Goal: Task Accomplishment & Management: Complete application form

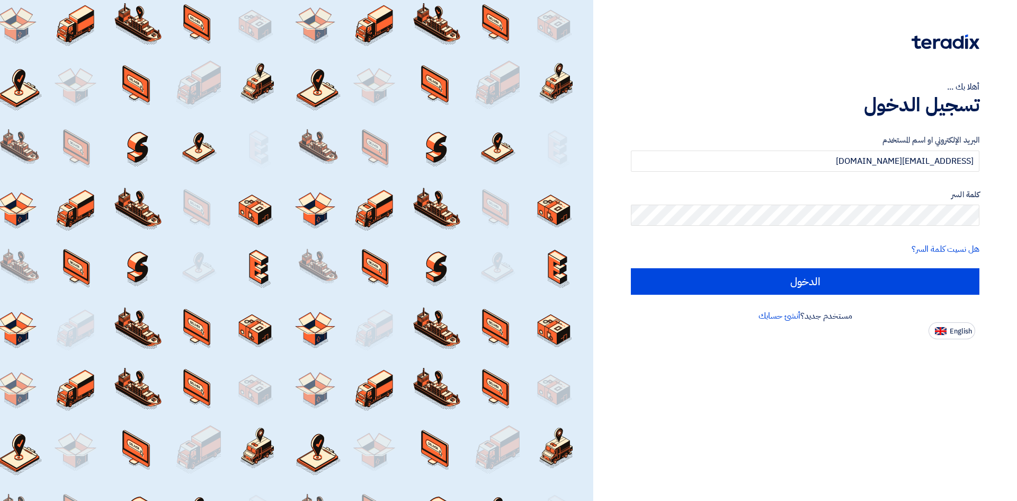
click at [750, 197] on label "كلمة السر" at bounding box center [805, 195] width 349 height 12
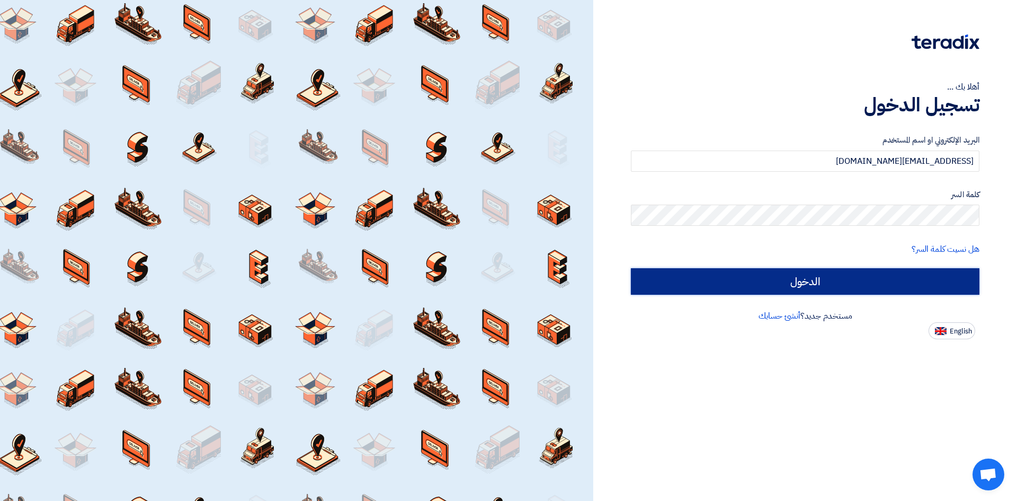
click at [768, 274] on input "الدخول" at bounding box center [805, 281] width 349 height 26
type input "Sign in"
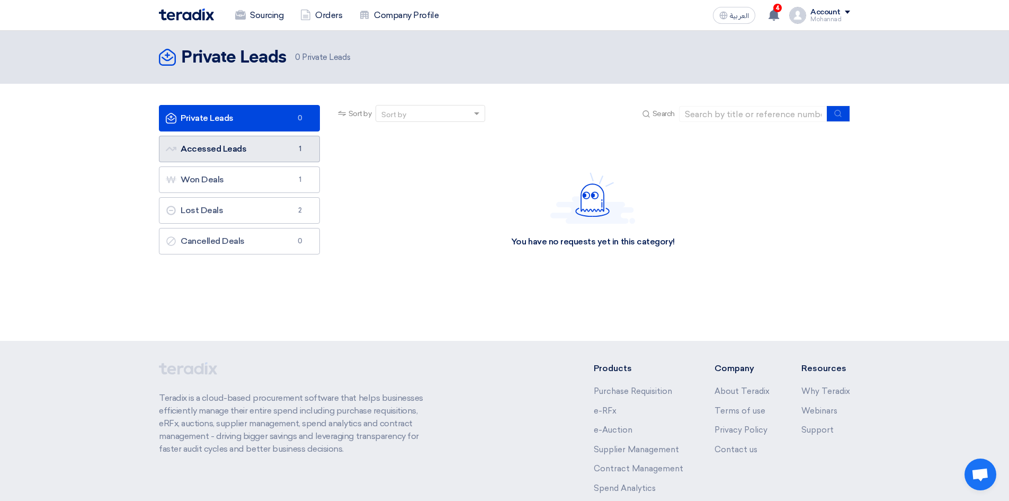
click at [265, 152] on link "Accessed Leads Accessed Leads 1" at bounding box center [239, 149] width 161 height 26
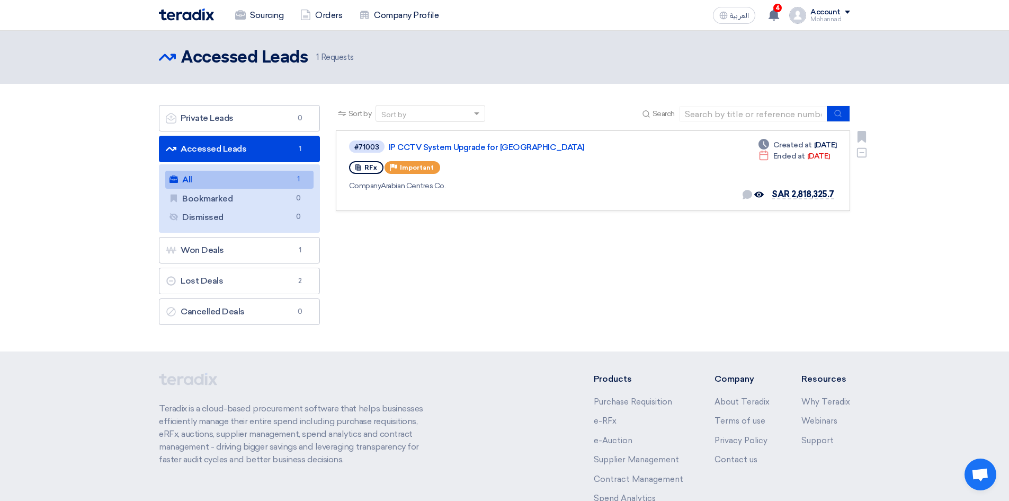
click at [615, 176] on div "#71003 IP CCTV System Upgrade for [GEOGRAPHIC_DATA] RFx Priority Important Comp…" at bounding box center [502, 170] width 307 height 63
click at [460, 144] on link "IP CCTV System Upgrade for [GEOGRAPHIC_DATA]" at bounding box center [521, 148] width 265 height 10
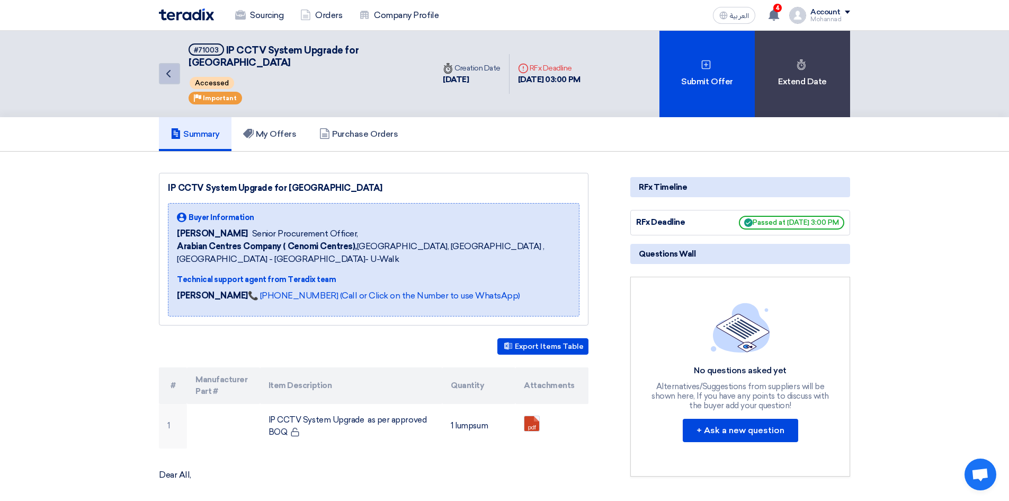
click at [164, 68] on icon "Back" at bounding box center [168, 73] width 13 height 13
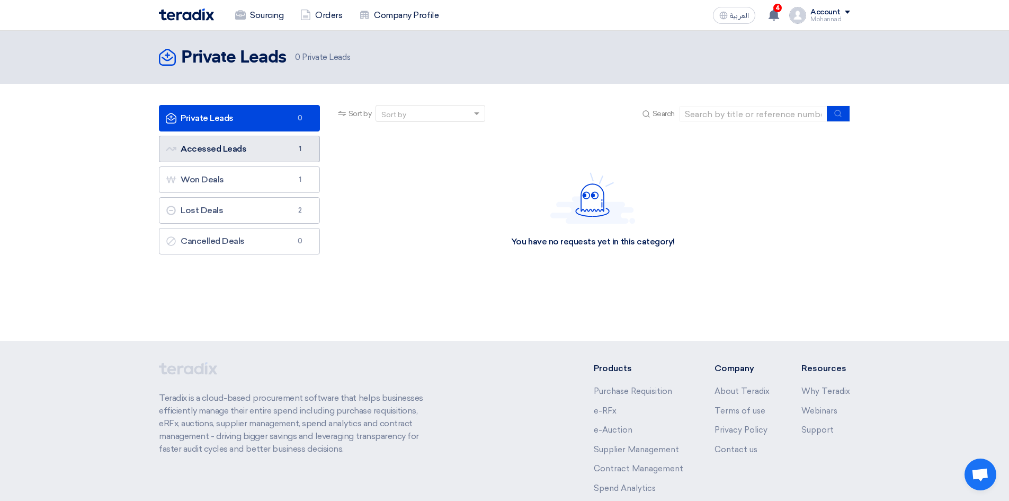
click at [260, 153] on link "Accessed Leads Accessed Leads 1" at bounding box center [239, 149] width 161 height 26
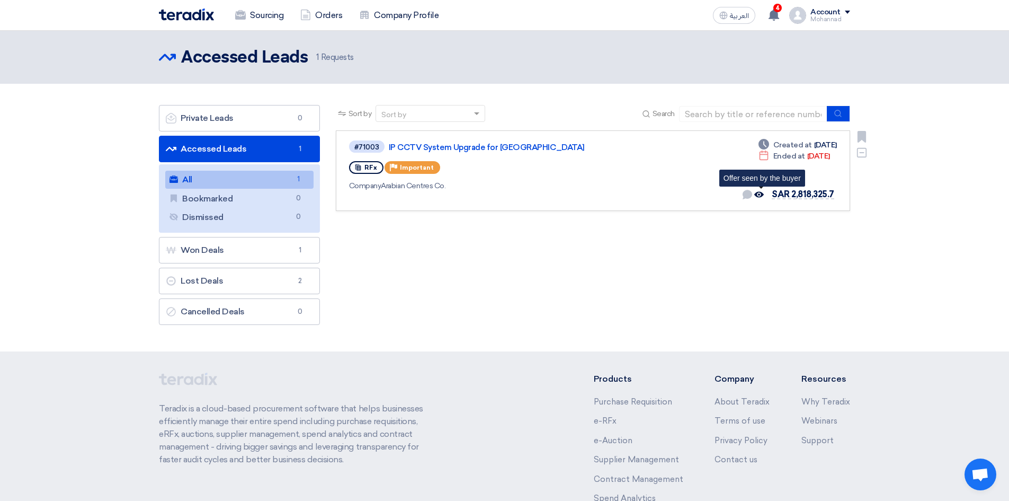
click at [760, 196] on use at bounding box center [759, 195] width 10 height 6
click at [760, 194] on use at bounding box center [759, 195] width 10 height 6
click at [763, 194] on icon "Offer seen by the buyer" at bounding box center [759, 195] width 10 height 10
click at [785, 195] on span "SAR 2,818,325.7" at bounding box center [803, 194] width 63 height 10
click at [793, 192] on span "SAR 2,818,325.7" at bounding box center [803, 194] width 63 height 10
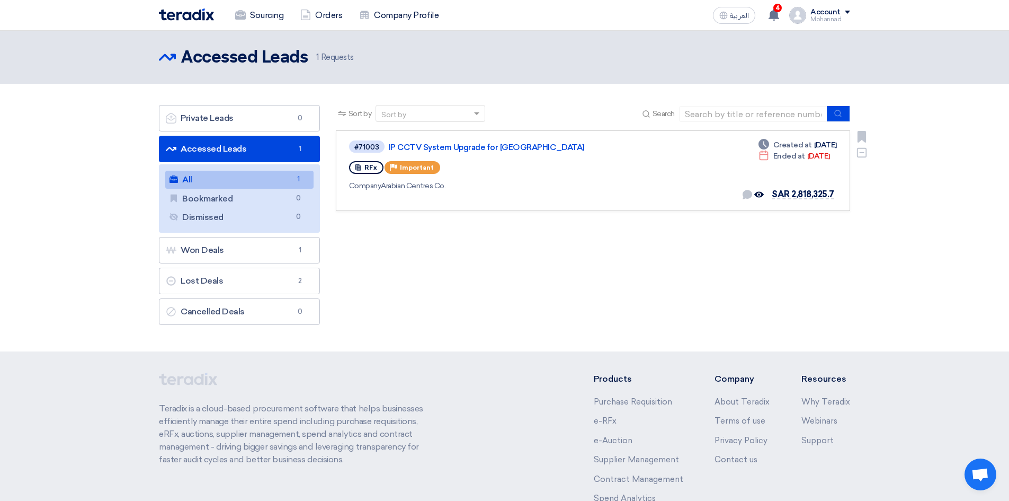
click at [509, 152] on div "#71003 IP CCTV System Upgrade for [GEOGRAPHIC_DATA]" at bounding box center [502, 146] width 307 height 14
click at [510, 147] on link "IP CCTV System Upgrade for [GEOGRAPHIC_DATA]" at bounding box center [521, 148] width 265 height 10
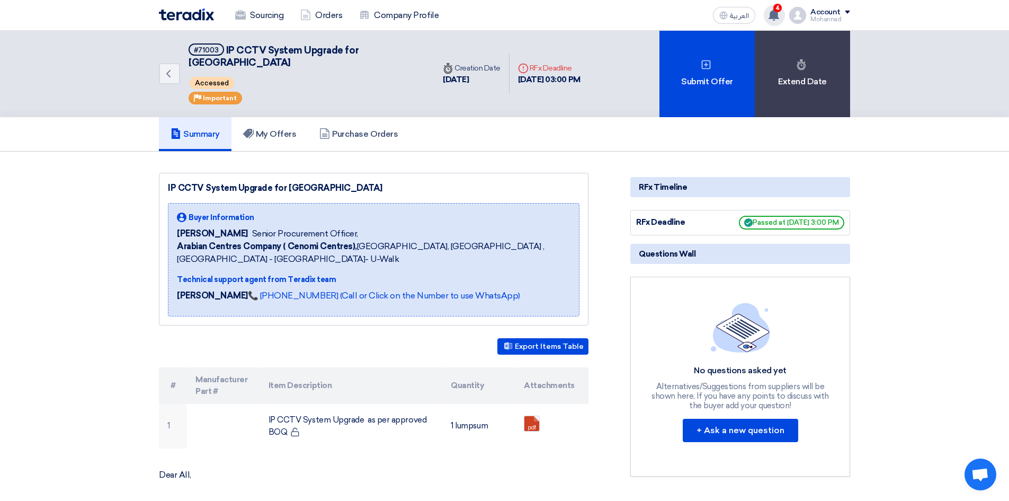
click at [780, 17] on icon at bounding box center [774, 15] width 12 height 12
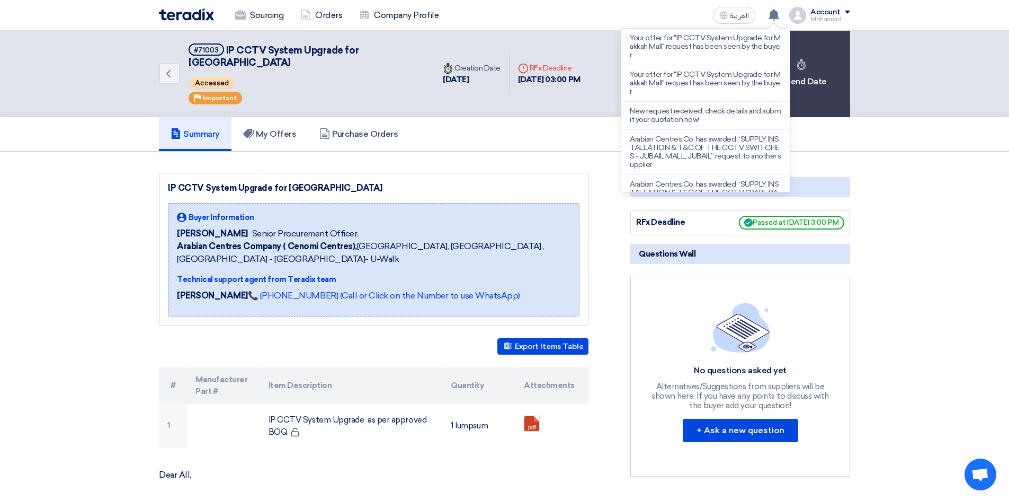
click at [530, 119] on div "Summary My Offers Purchase Orders" at bounding box center [504, 134] width 691 height 34
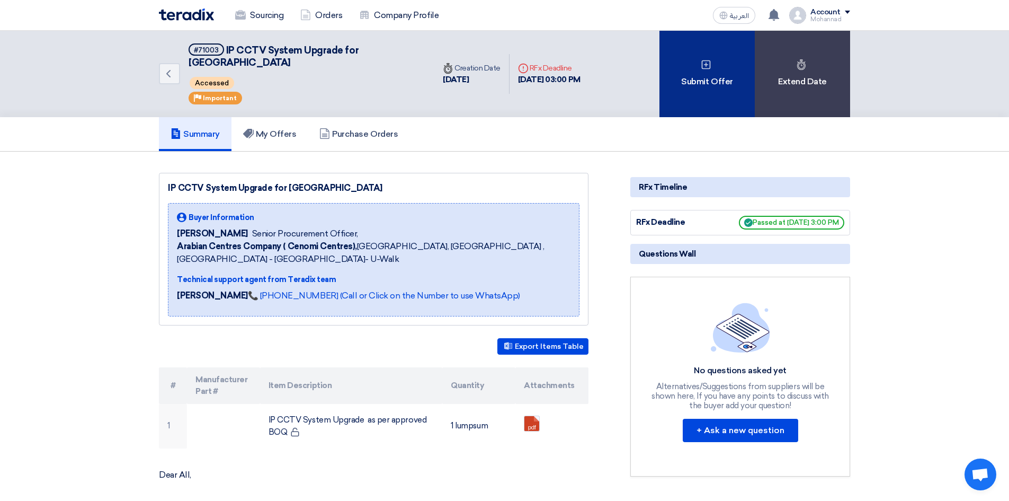
click at [683, 66] on div "Submit Offer" at bounding box center [707, 74] width 95 height 86
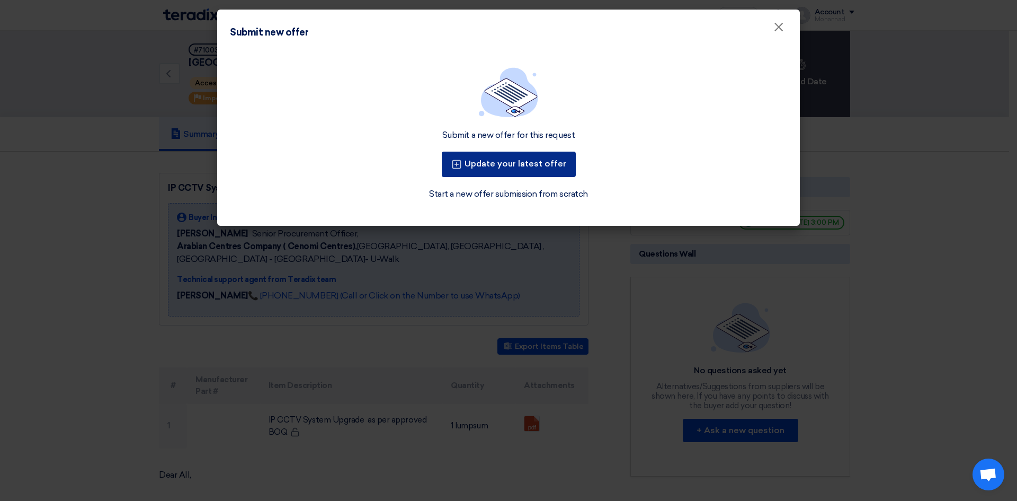
click at [532, 158] on button "Update your latest offer" at bounding box center [509, 164] width 134 height 25
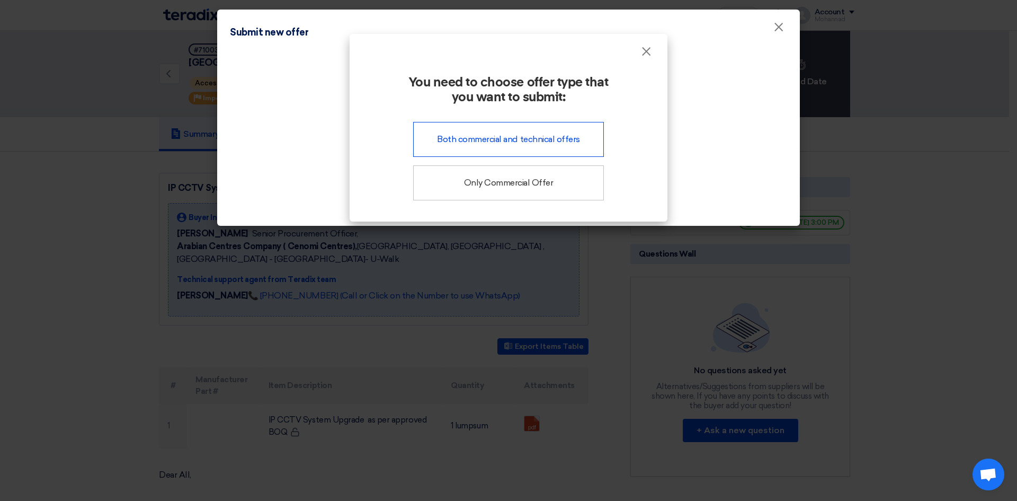
click at [535, 146] on div "Both commercial and technical offers" at bounding box center [508, 139] width 191 height 35
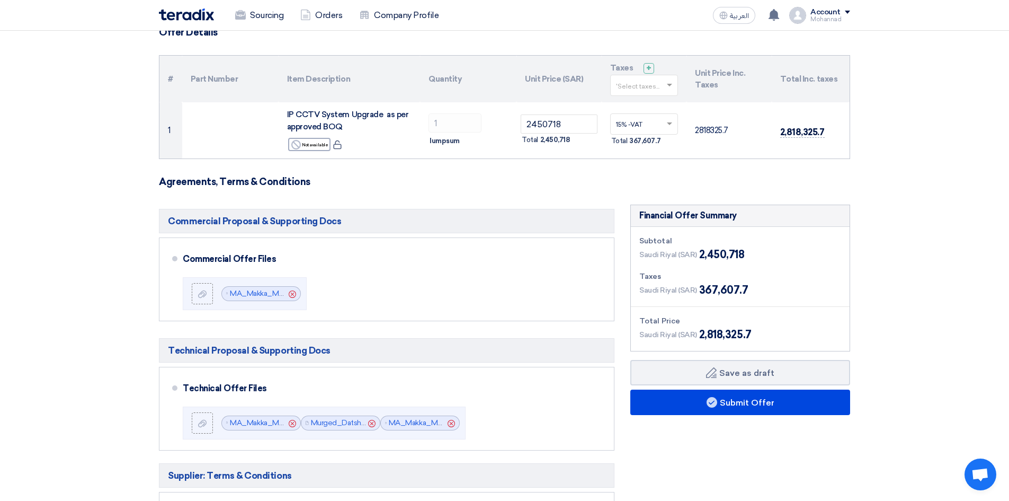
scroll to position [106, 0]
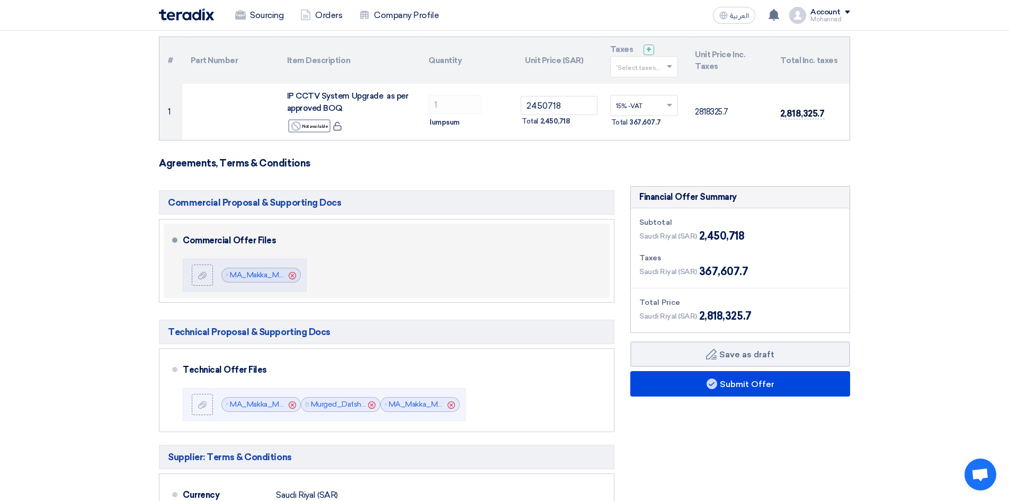
click at [334, 269] on div "Commercial Offer Files File MA_Makka_Mall_CCTV_Commercial_Proposal_V_1755549311…" at bounding box center [394, 261] width 423 height 66
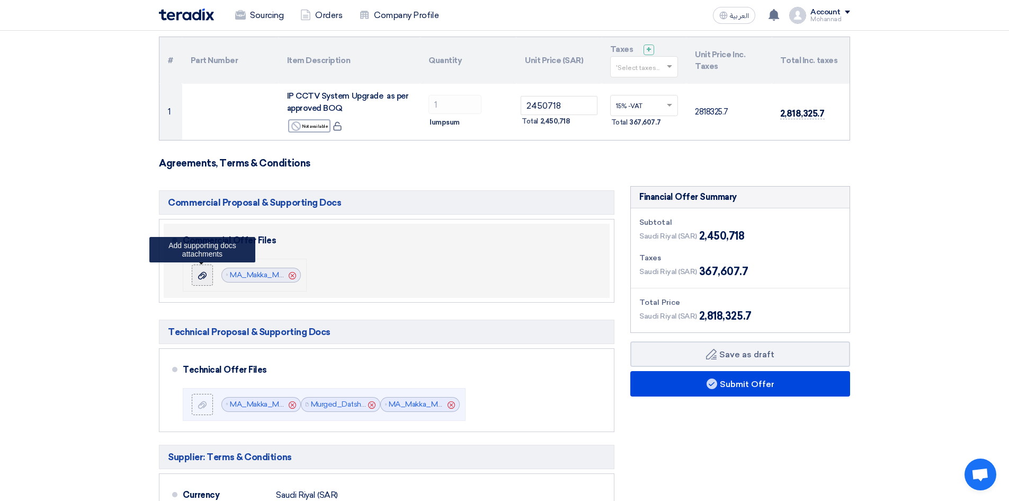
click at [205, 278] on icon at bounding box center [202, 275] width 8 height 8
click at [0, 0] on input "file" at bounding box center [0, 0] width 0 height 0
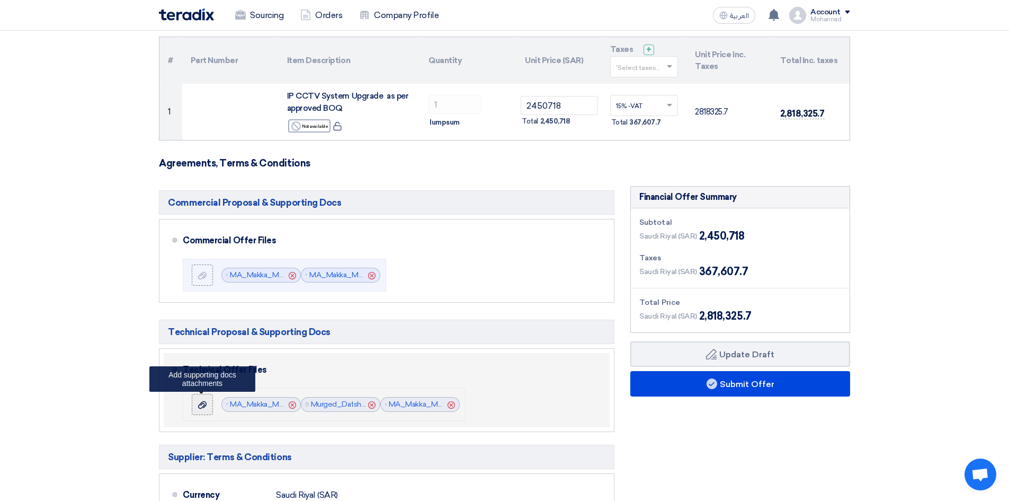
click at [205, 405] on use at bounding box center [202, 404] width 8 height 7
click at [0, 0] on input "file" at bounding box center [0, 0] width 0 height 0
click at [198, 406] on div at bounding box center [202, 404] width 13 height 11
click at [0, 0] on input "file" at bounding box center [0, 0] width 0 height 0
click at [203, 407] on icon at bounding box center [202, 405] width 8 height 8
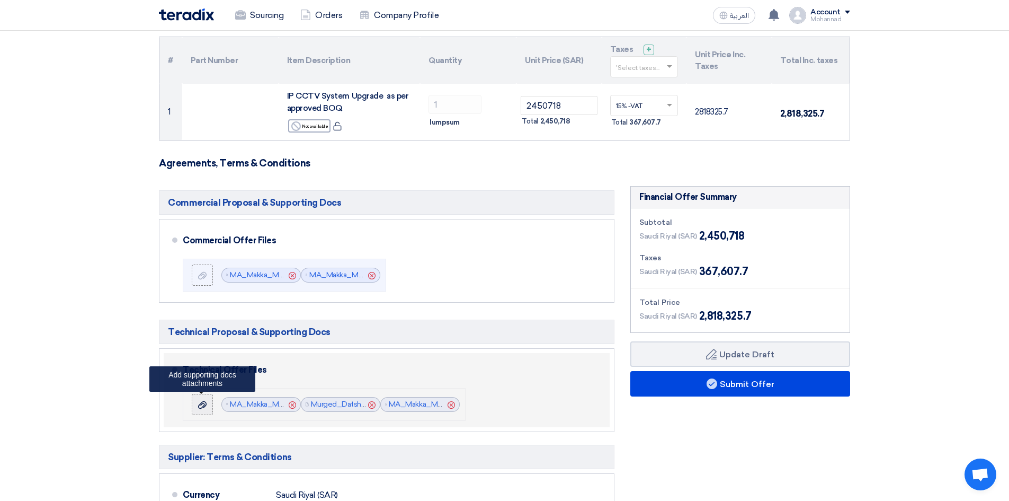
click at [0, 0] on input "file" at bounding box center [0, 0] width 0 height 0
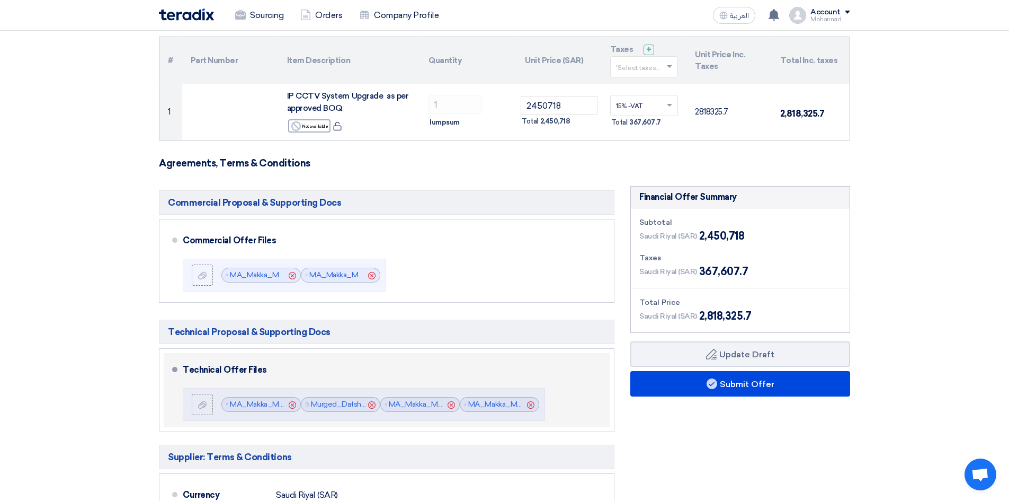
click at [500, 369] on div "Technical Offer Files" at bounding box center [390, 369] width 414 height 25
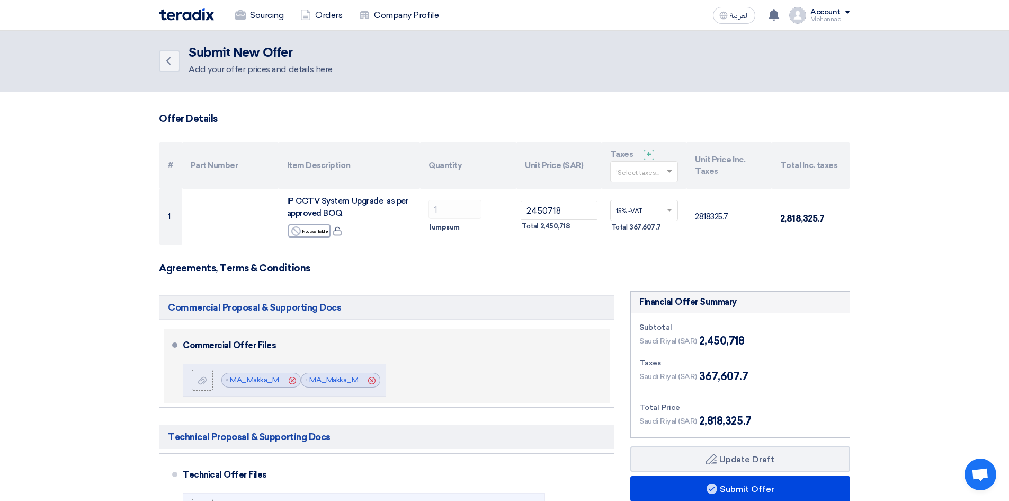
scroll to position [0, 0]
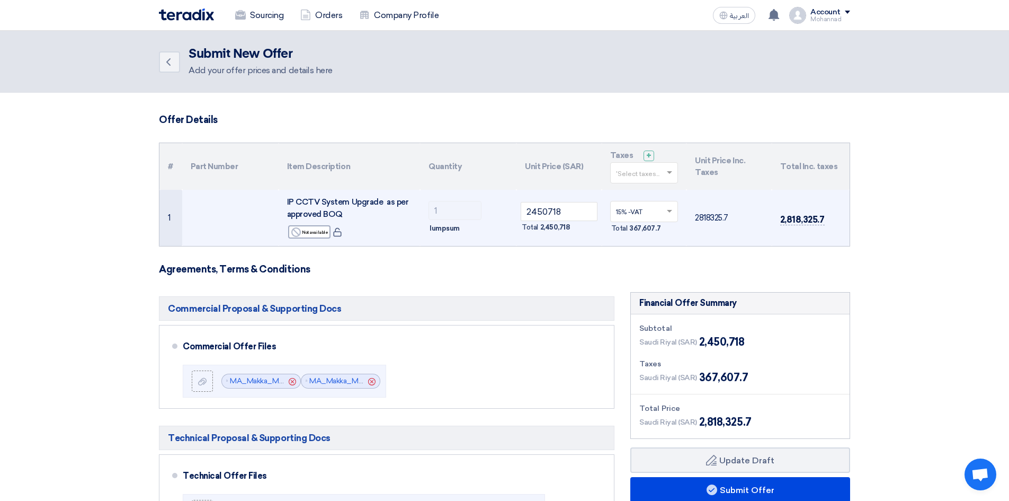
click at [173, 219] on td "1" at bounding box center [170, 218] width 23 height 56
drag, startPoint x: 579, startPoint y: 205, endPoint x: 279, endPoint y: 229, distance: 300.3
click at [279, 229] on tr "1 IP CCTV System Upgrade as per approved BOQ Reject Not available 1 ×" at bounding box center [504, 218] width 690 height 56
paste input "27066"
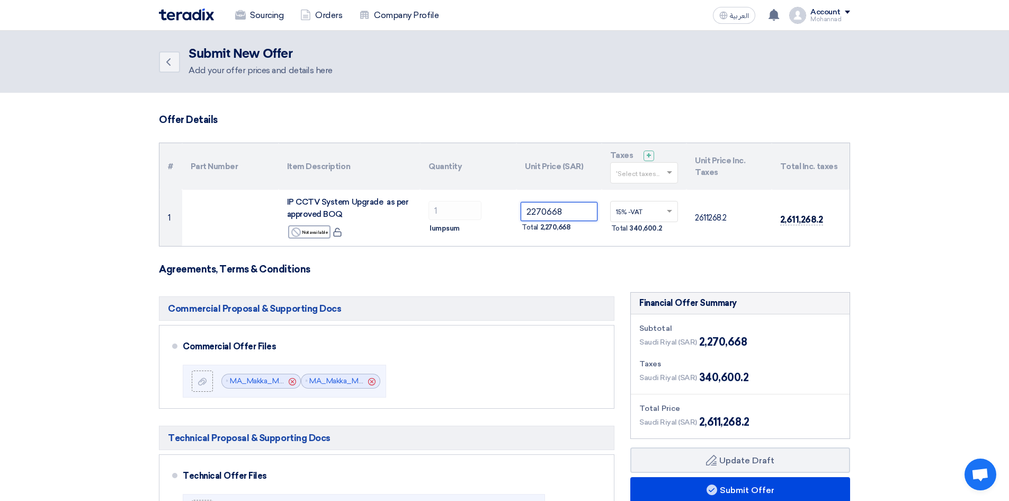
type input "2270668"
click at [510, 272] on h3 "Agreements, Terms & Conditions" at bounding box center [504, 269] width 691 height 12
click at [979, 476] on span "دردشة مفتوحة" at bounding box center [980, 475] width 17 height 15
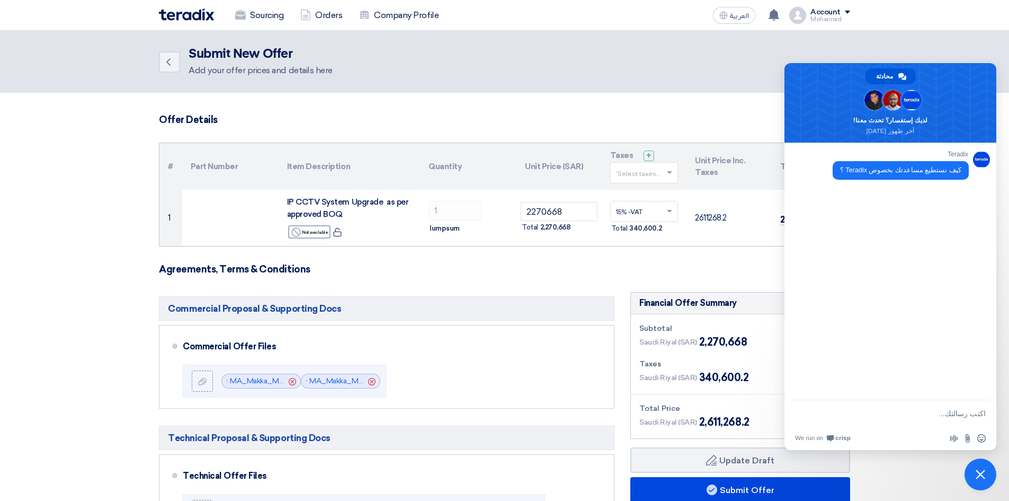
click at [976, 474] on span "إغلاق الدردشة" at bounding box center [981, 474] width 10 height 10
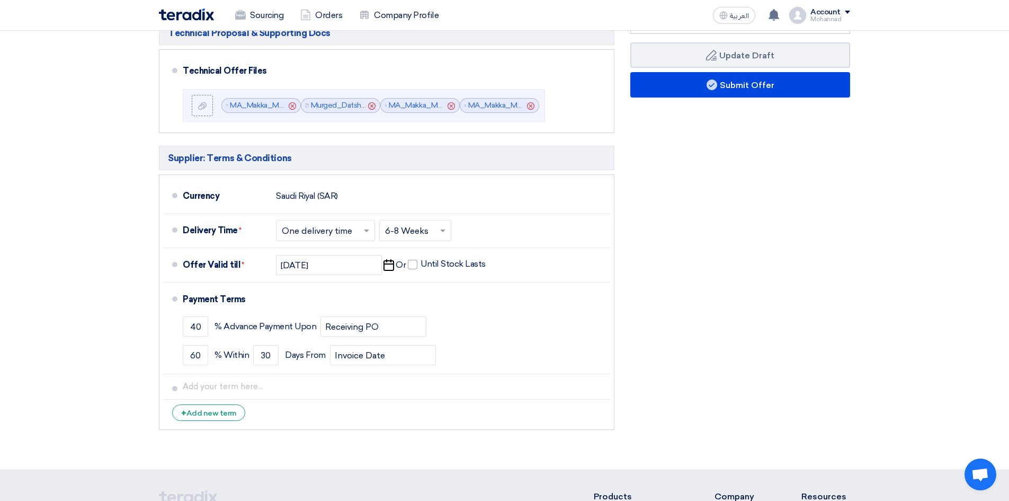
scroll to position [424, 0]
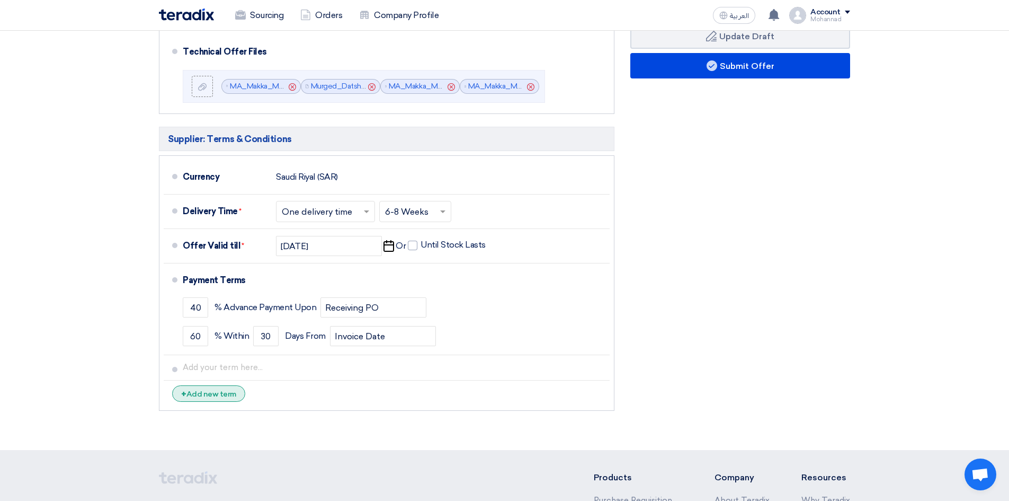
click at [222, 393] on div "+ Add new term" at bounding box center [208, 393] width 73 height 16
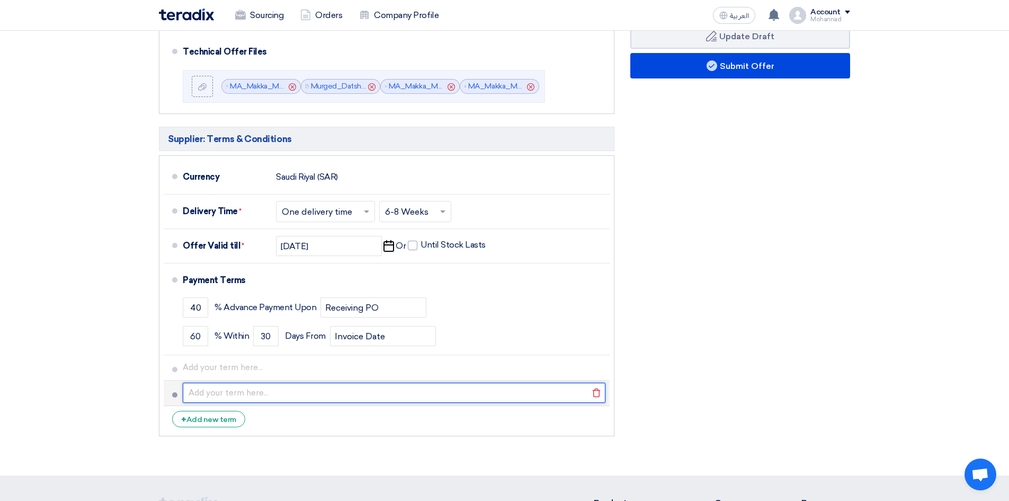
click at [249, 386] on input "text" at bounding box center [394, 393] width 423 height 20
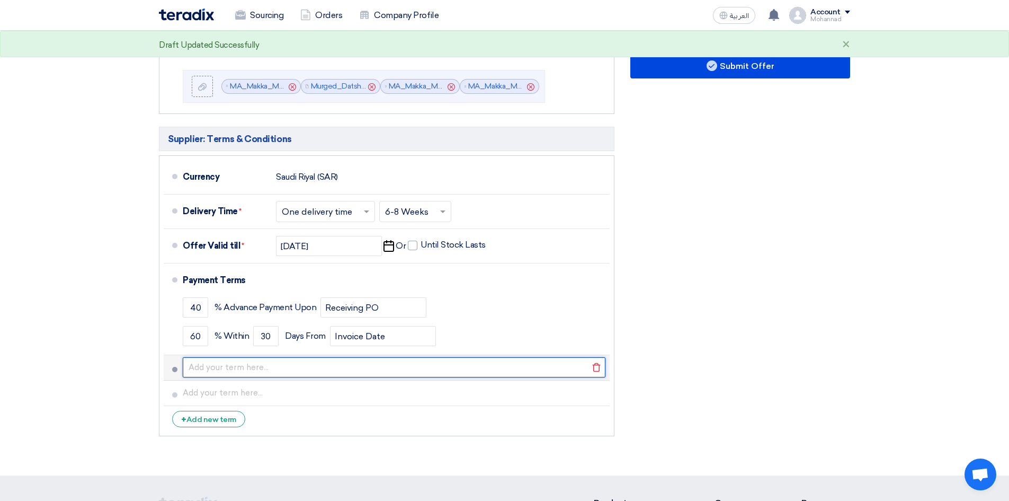
click at [244, 360] on input "text" at bounding box center [394, 367] width 423 height 20
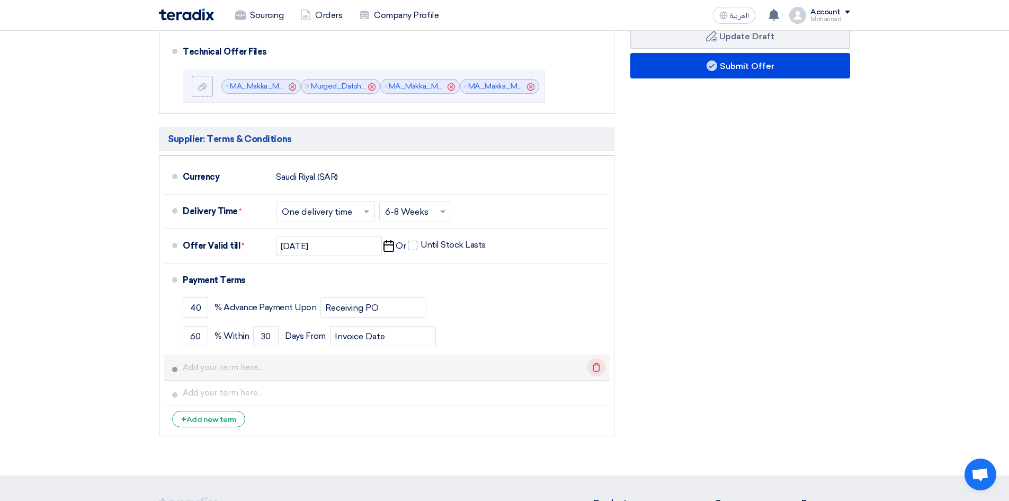
click at [597, 368] on icon "Delete" at bounding box center [597, 367] width 18 height 18
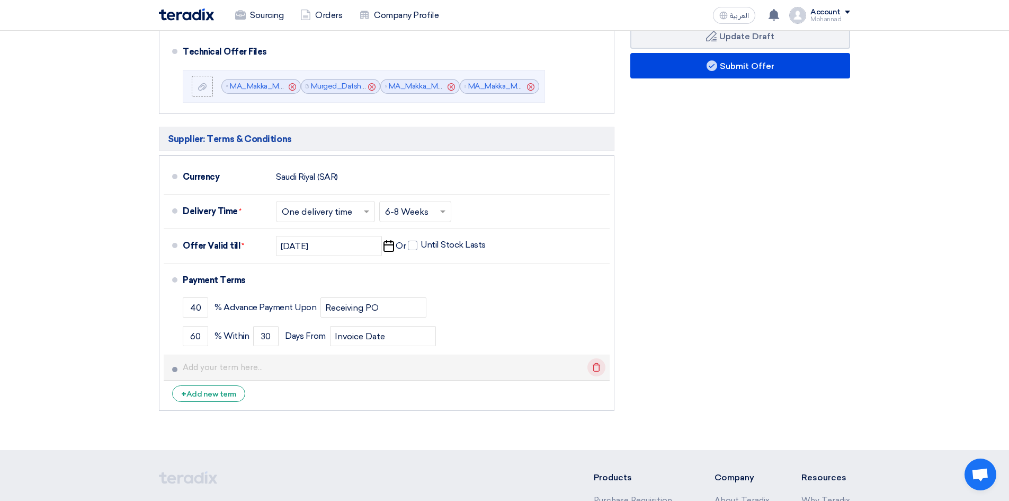
click at [597, 368] on icon "Delete" at bounding box center [597, 367] width 18 height 18
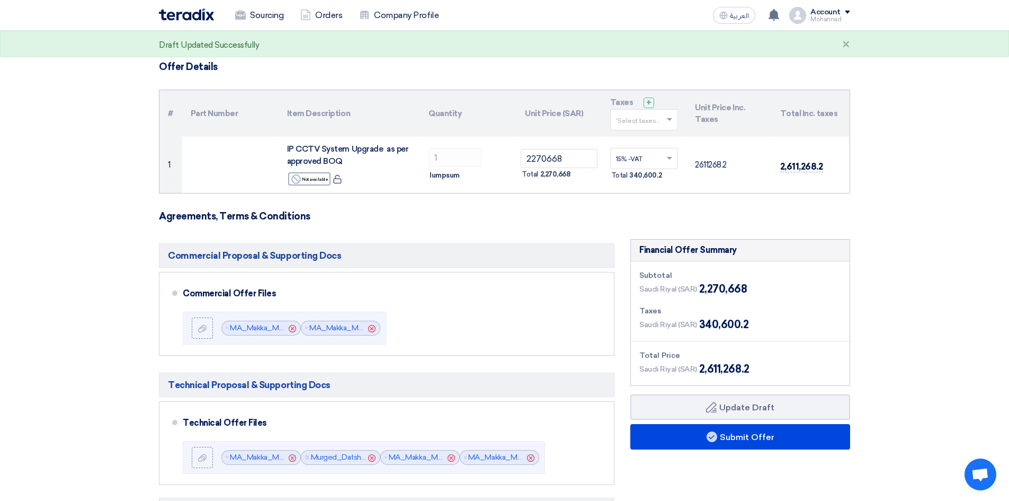
scroll to position [0, 0]
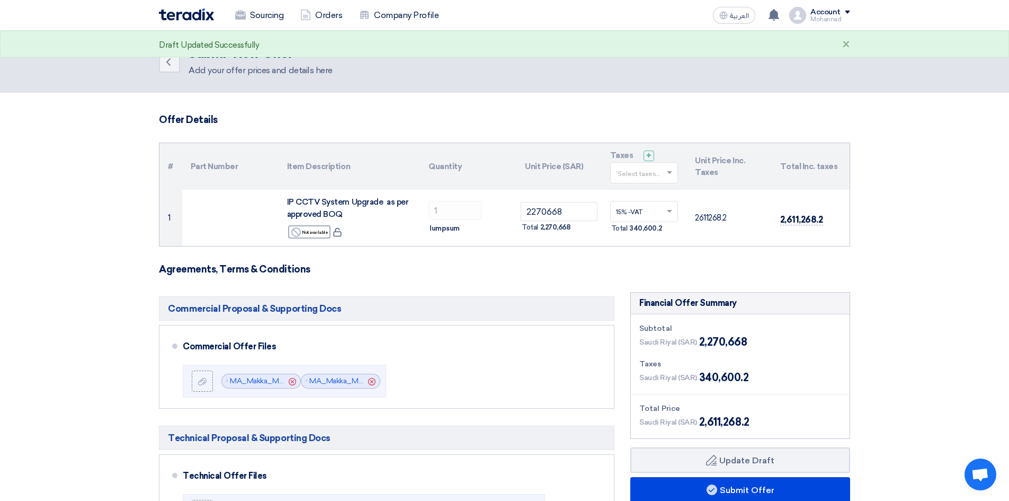
click at [885, 76] on header "Back Submit New Offer Add your offer prices and details here" at bounding box center [504, 62] width 1009 height 62
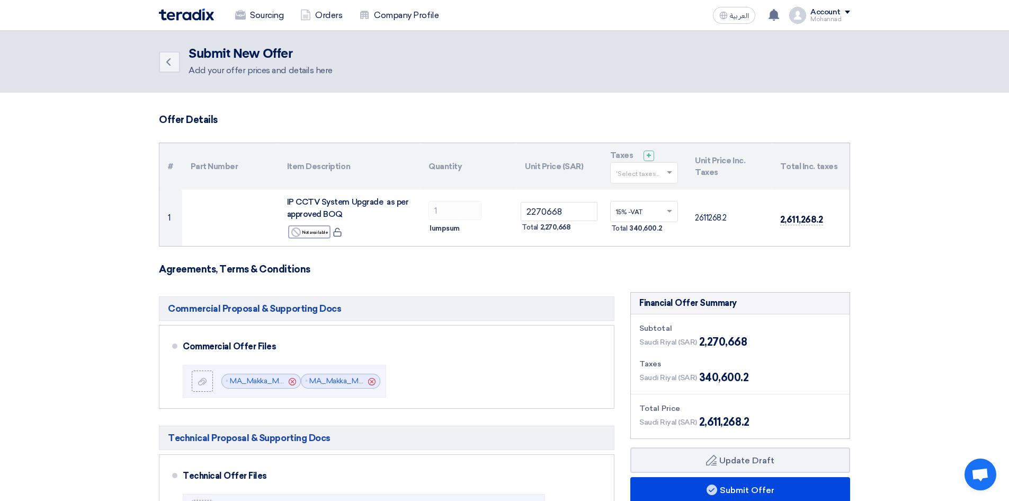
click at [917, 258] on section "Offer Details # Part Number Item Description Quantity Unit Price (SAR) Taxes + …" at bounding box center [504, 471] width 1009 height 756
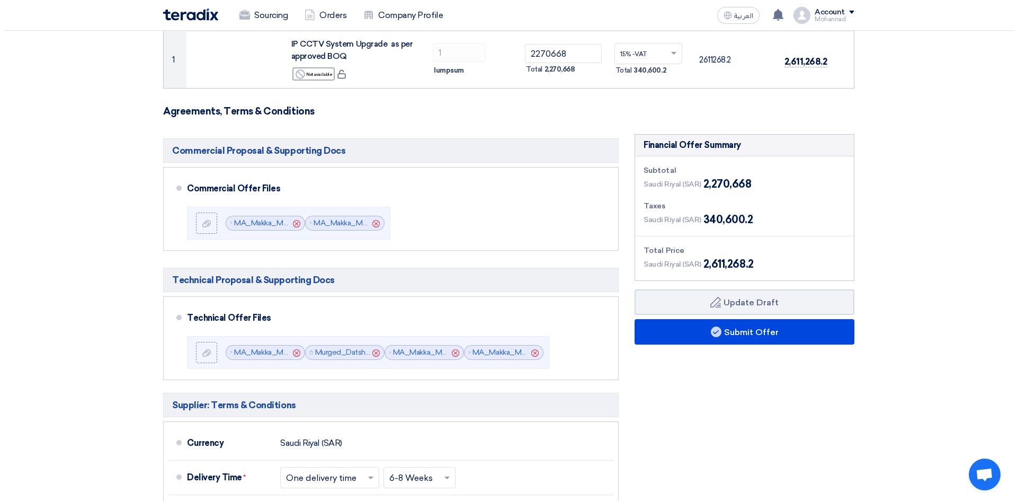
scroll to position [159, 0]
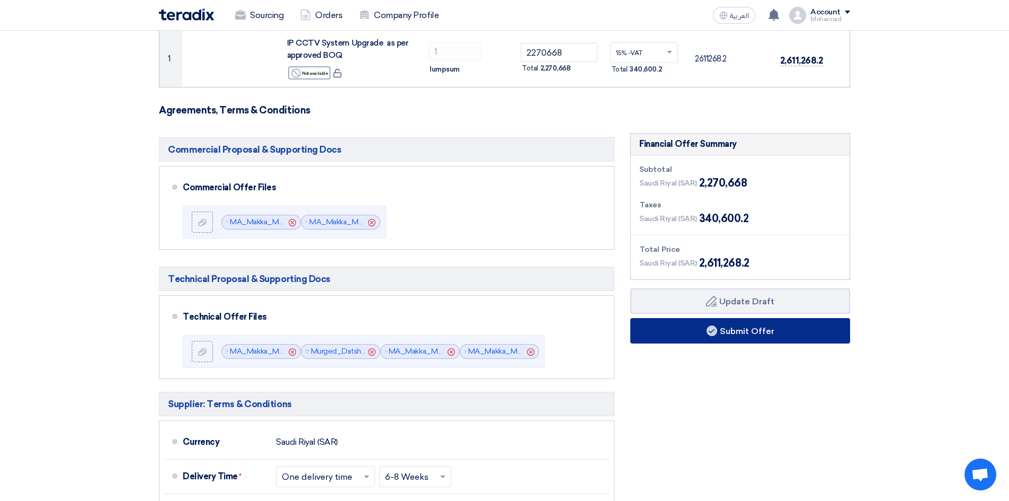
click at [760, 334] on button "Submit Offer" at bounding box center [740, 330] width 220 height 25
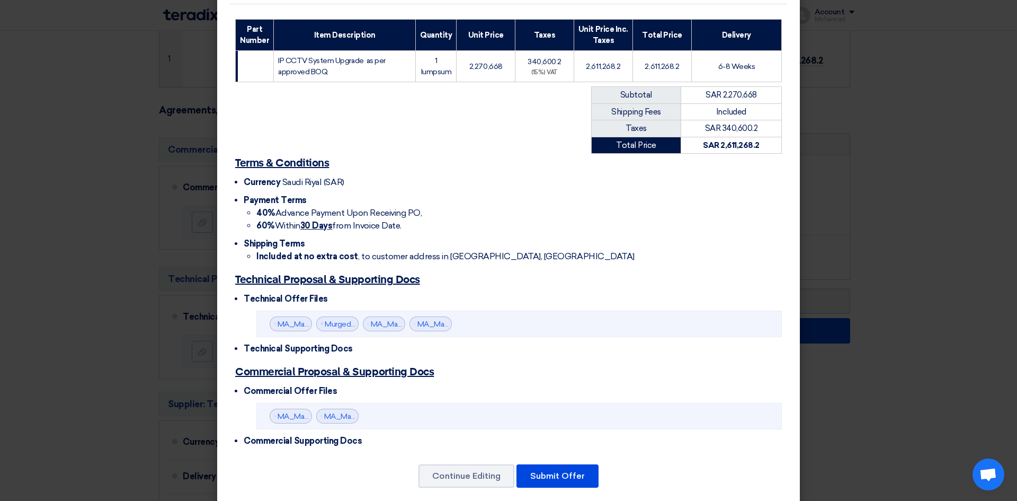
scroll to position [174, 0]
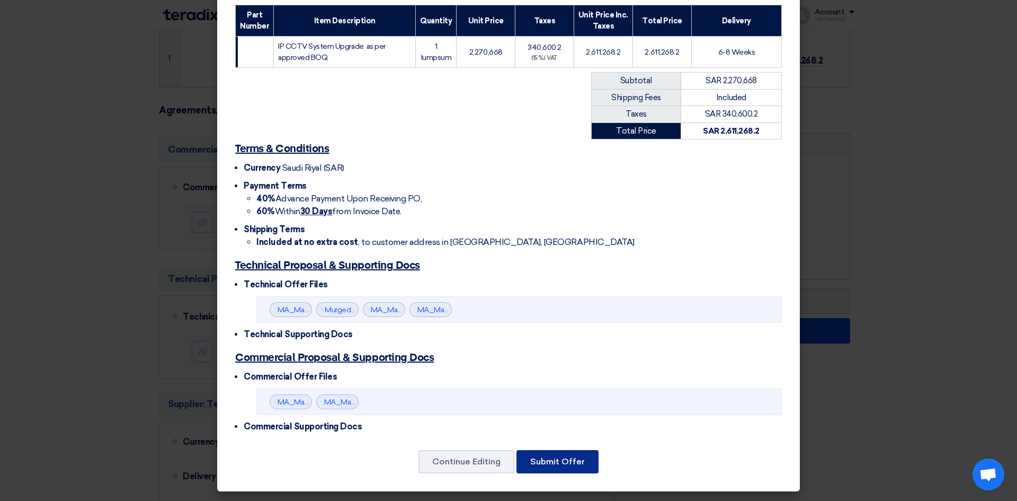
click at [561, 461] on button "Submit Offer" at bounding box center [558, 461] width 82 height 23
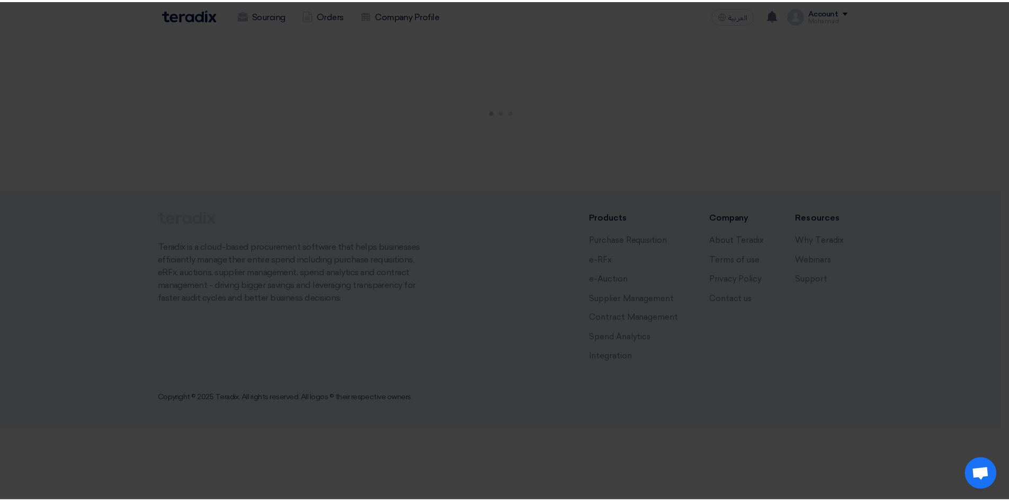
scroll to position [0, 0]
